Goal: Navigation & Orientation: Find specific page/section

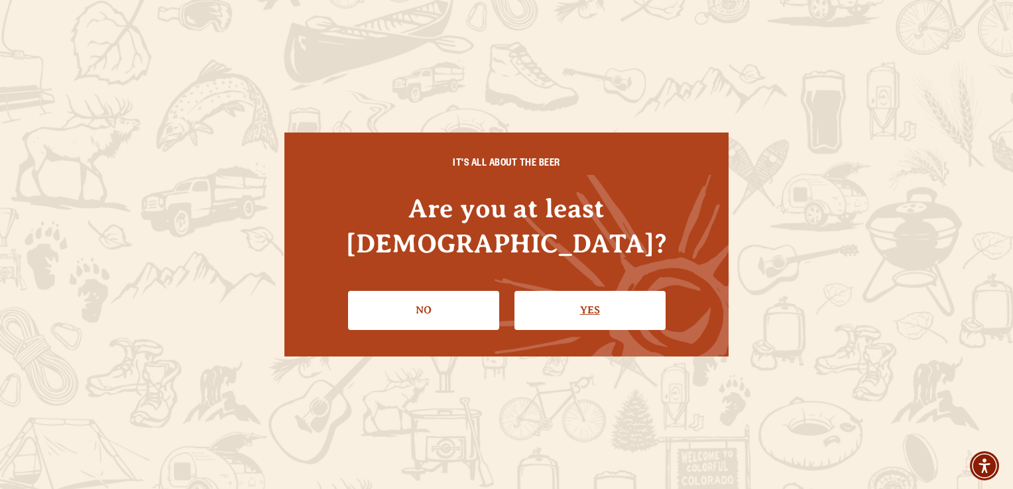
click at [592, 291] on link "Yes" at bounding box center [590, 310] width 151 height 38
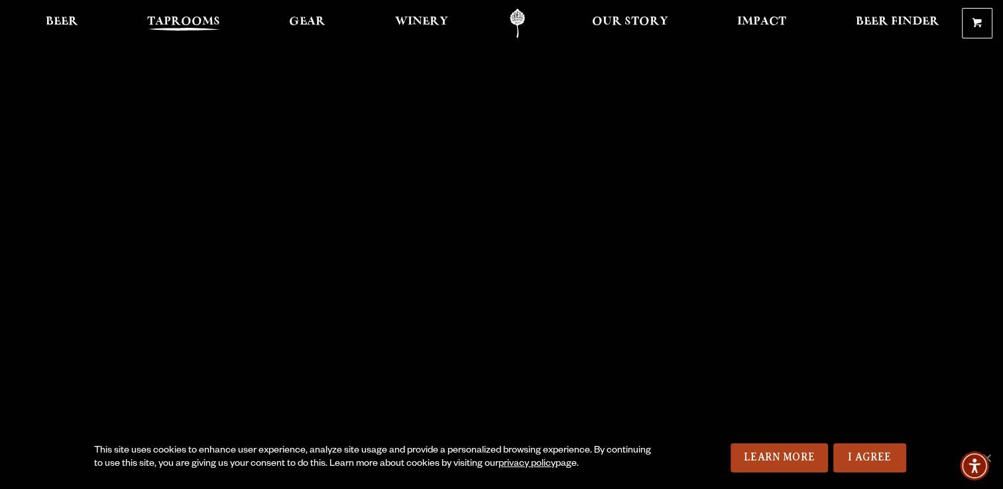
click at [182, 20] on span "Taprooms" at bounding box center [183, 22] width 73 height 11
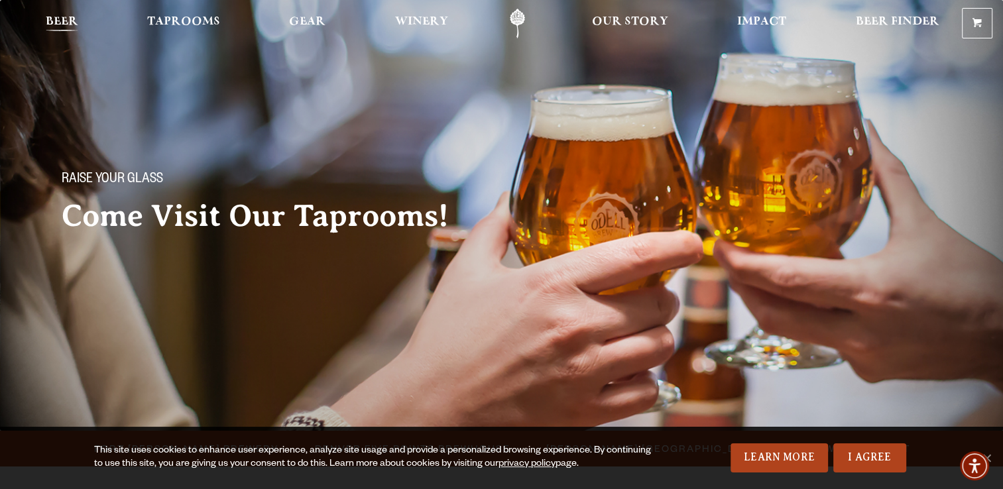
click at [61, 19] on span "Beer" at bounding box center [62, 22] width 32 height 11
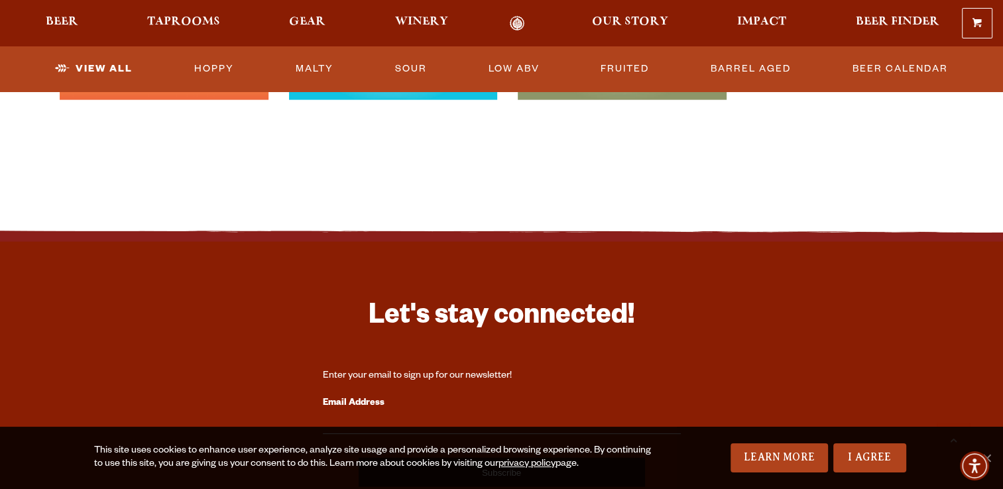
scroll to position [3058, 0]
